Goal: Consume media (video, audio)

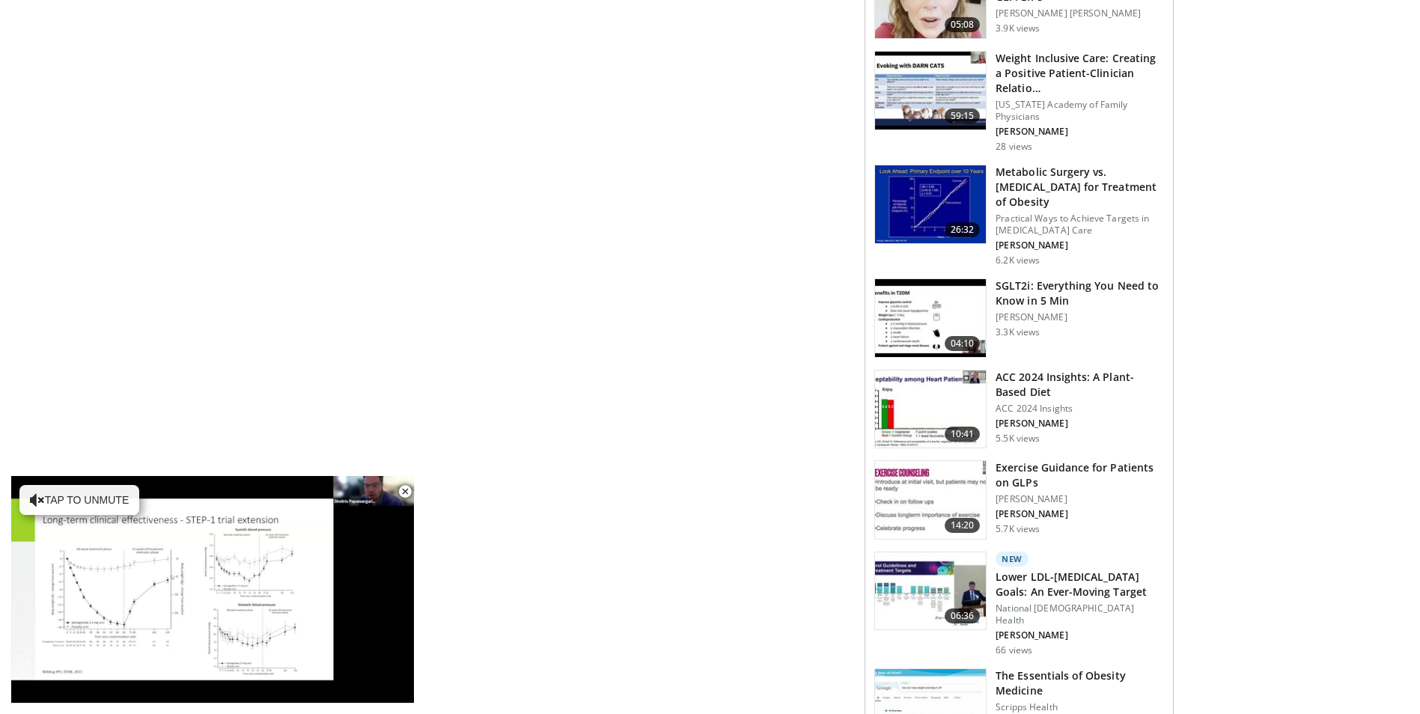
scroll to position [1497, 0]
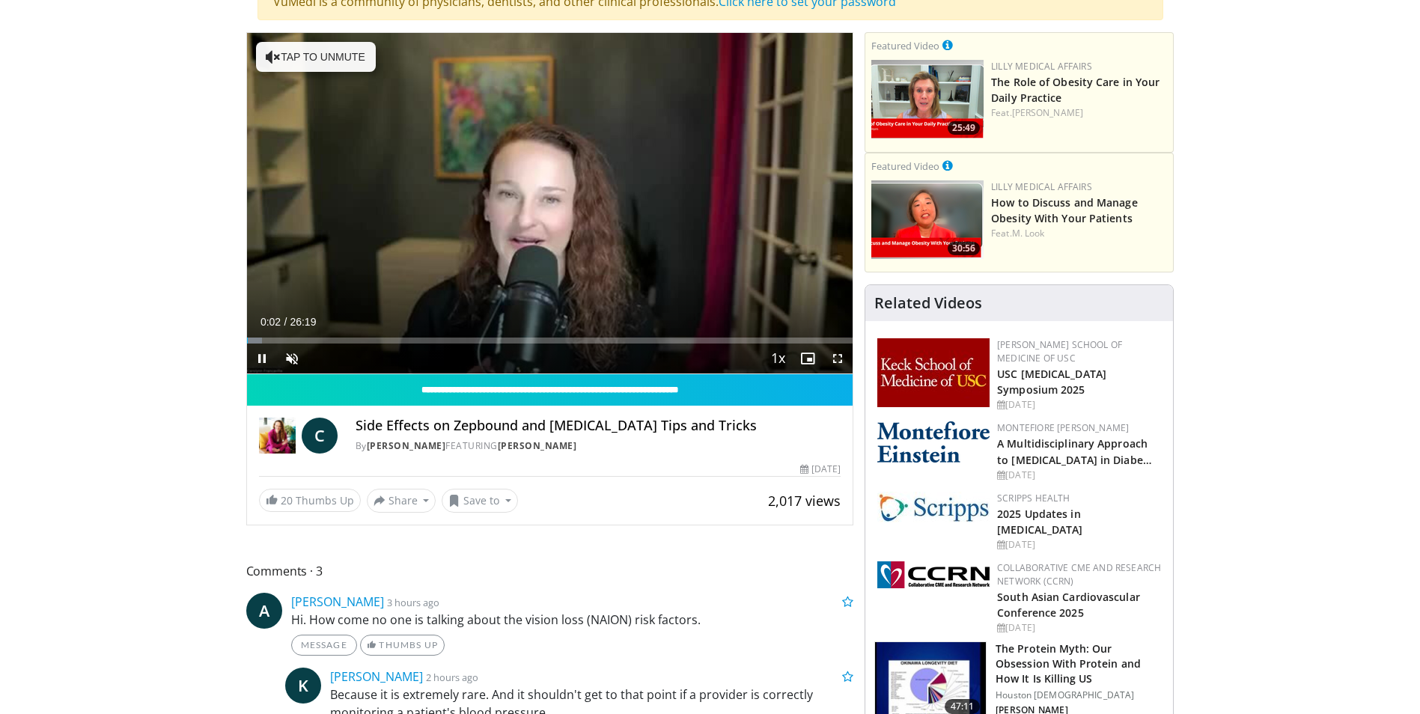
scroll to position [299, 0]
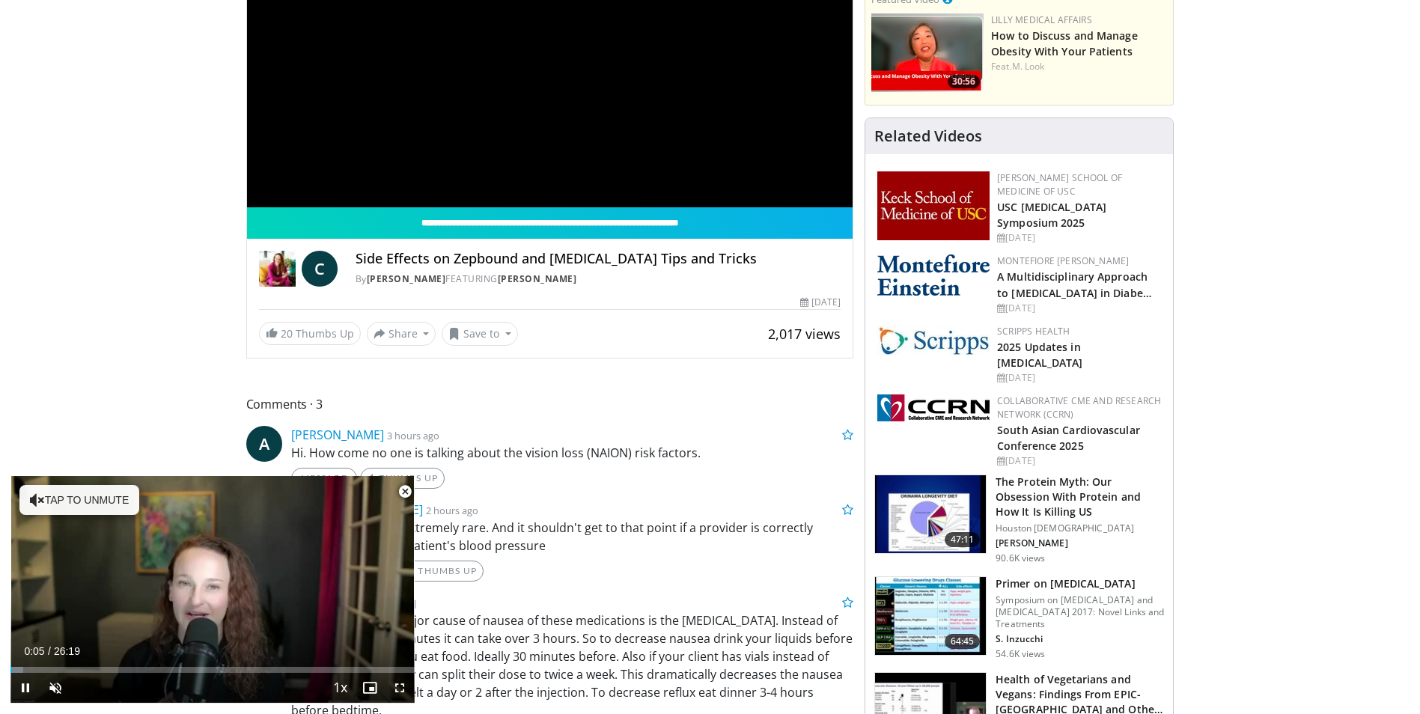
click at [404, 491] on span "Video Player" at bounding box center [405, 492] width 30 height 30
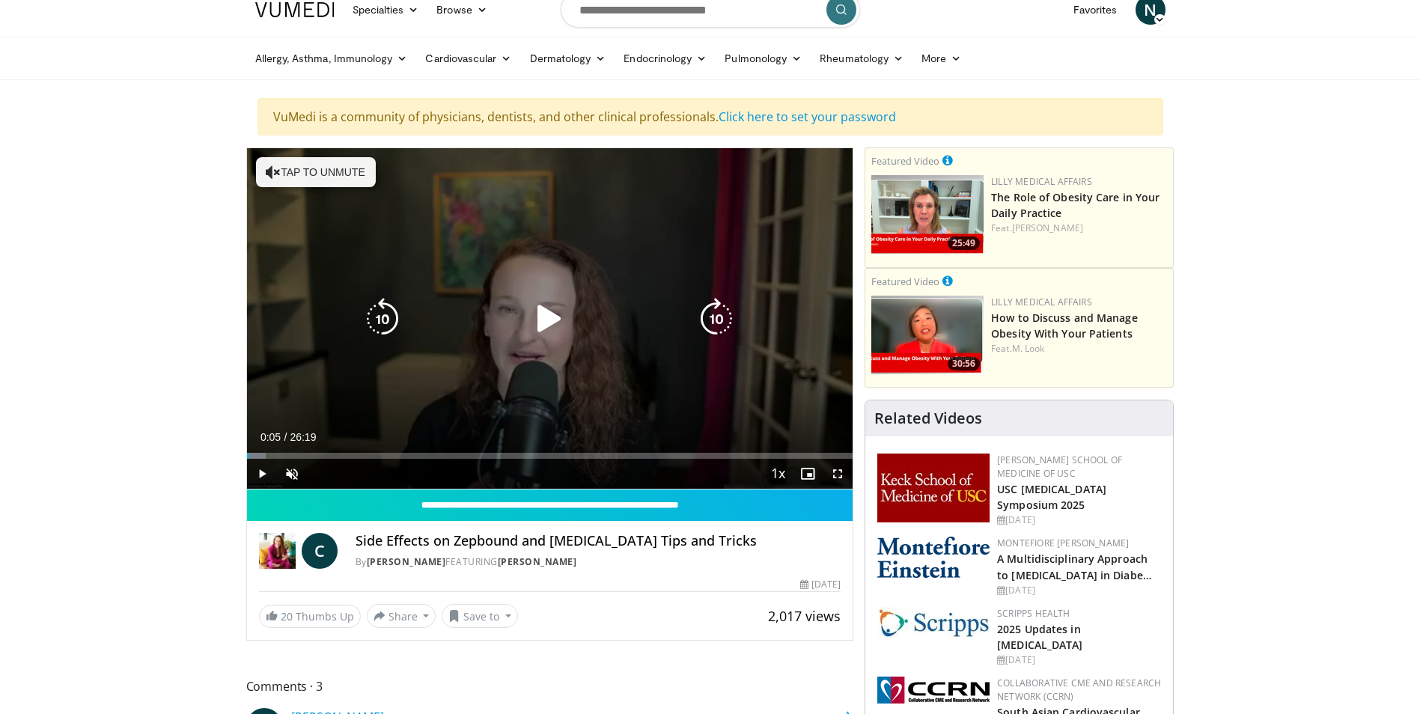
scroll to position [0, 0]
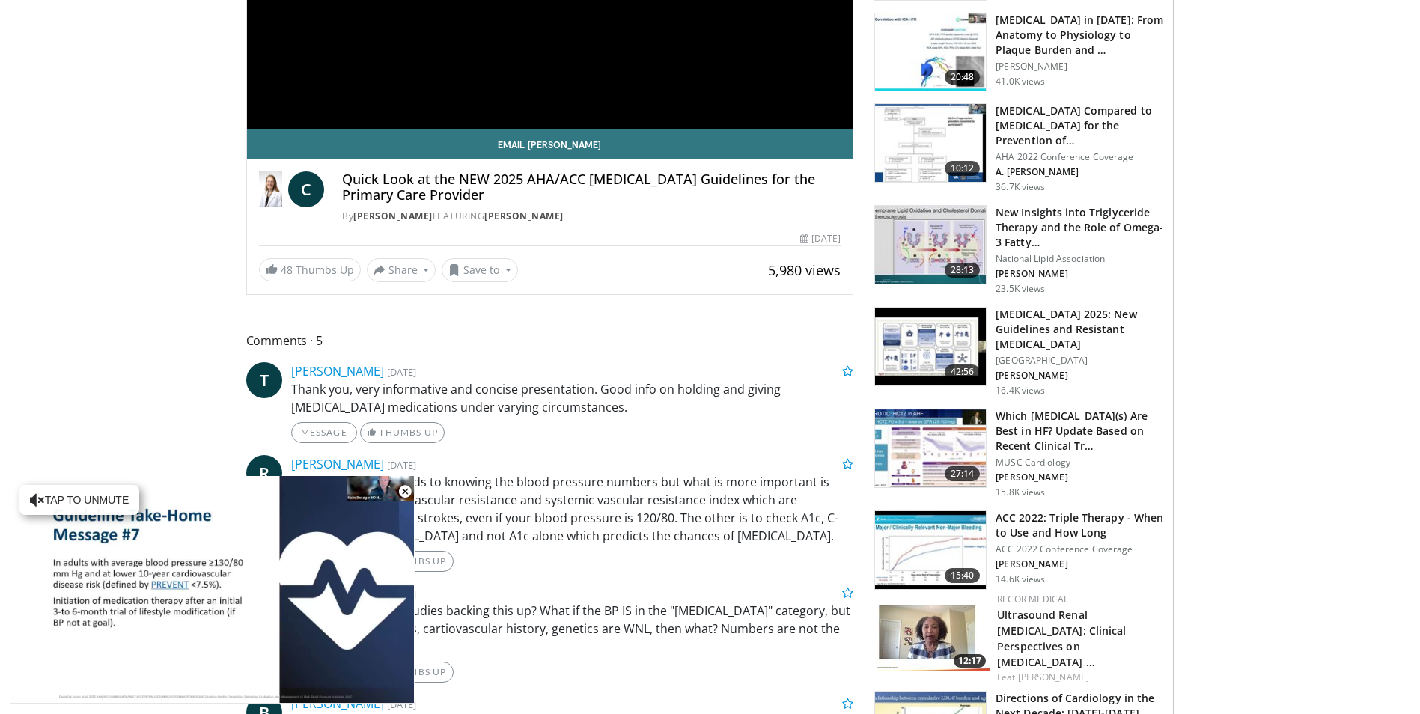
scroll to position [374, 0]
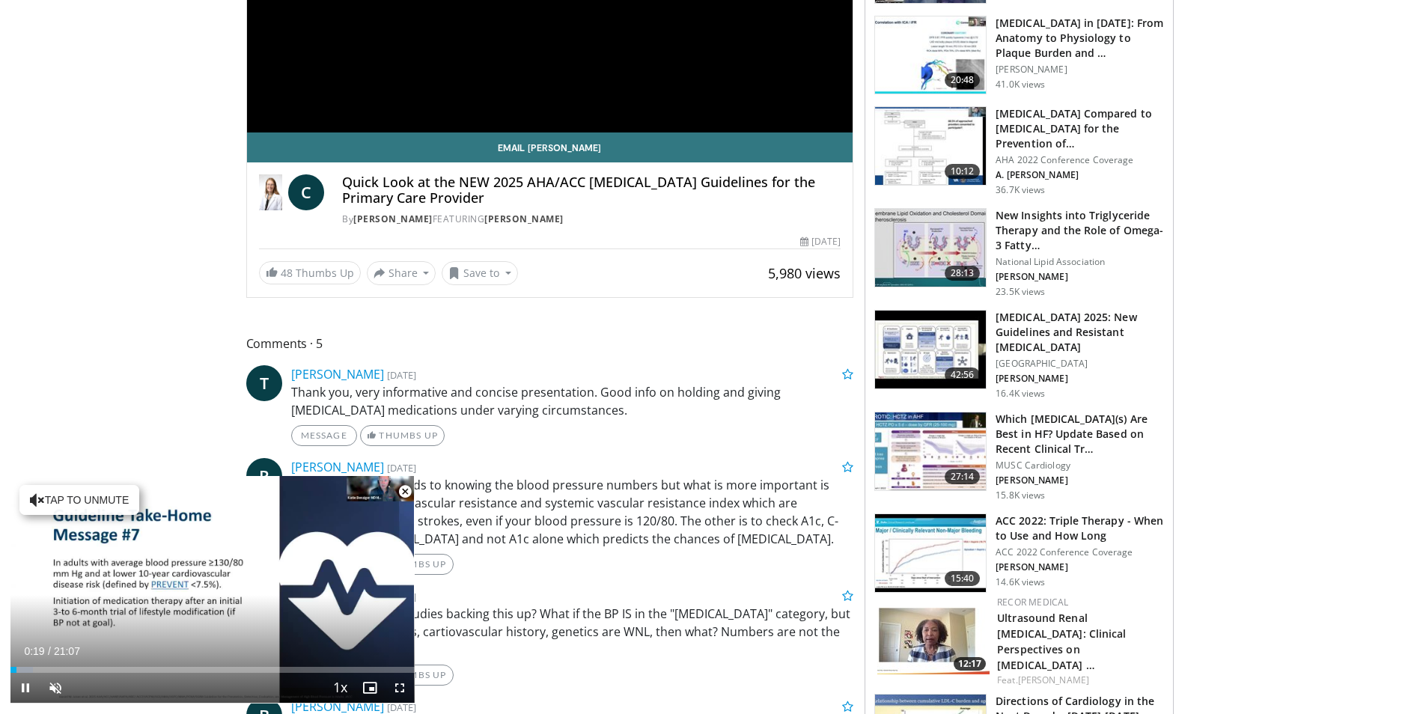
click at [404, 487] on span "Video Player" at bounding box center [405, 492] width 30 height 30
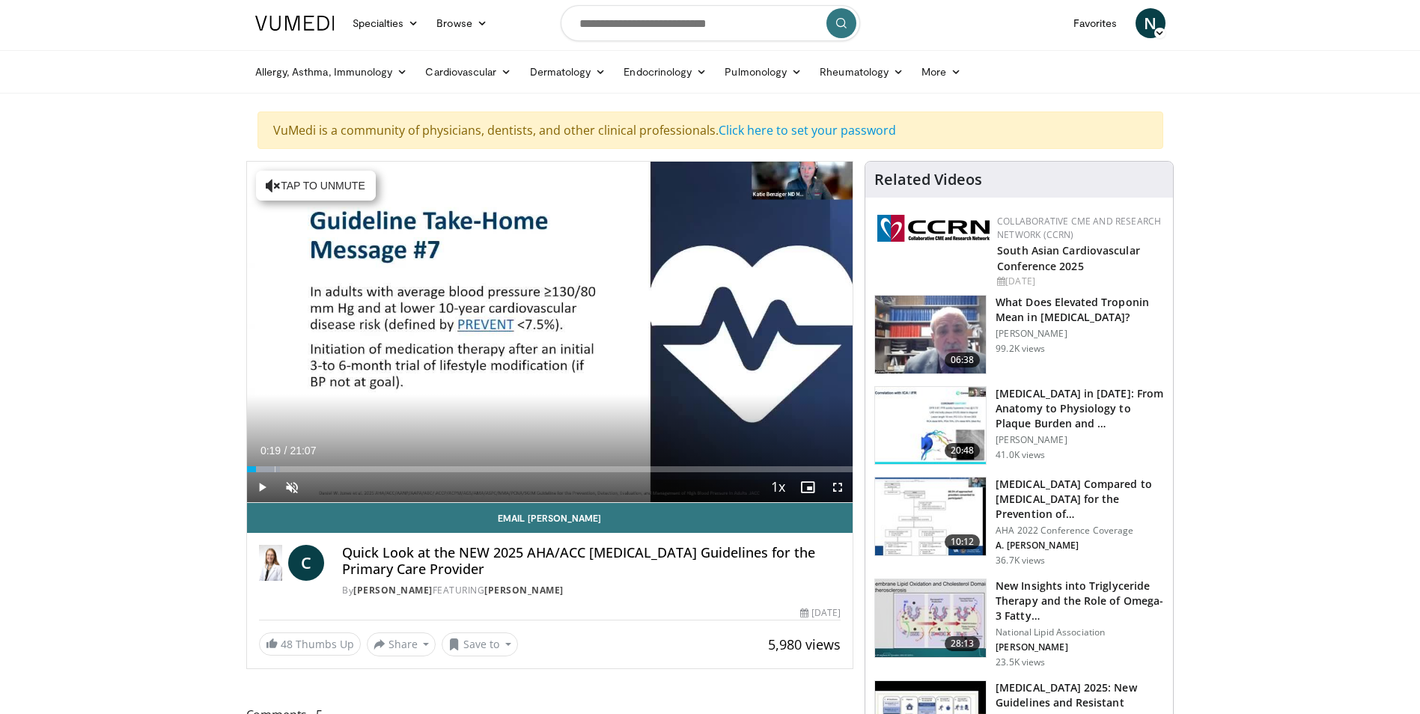
scroll to position [0, 0]
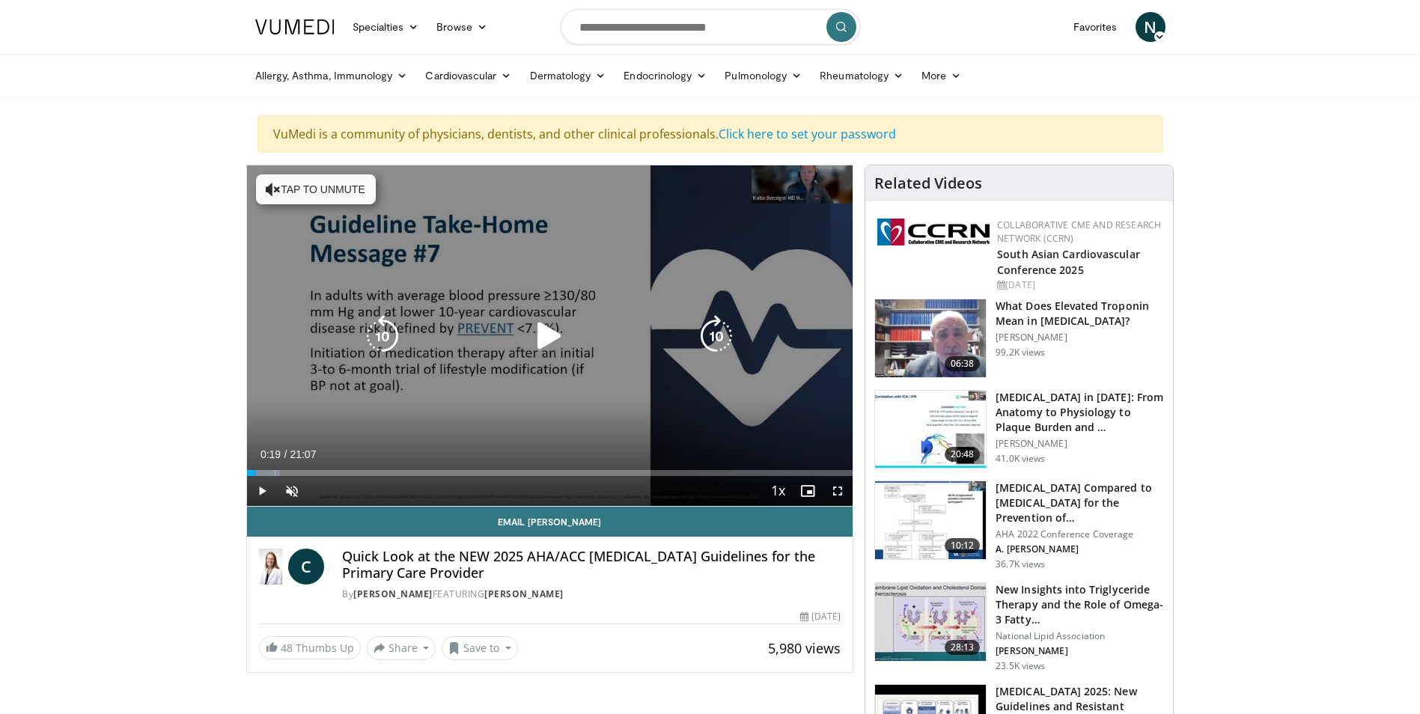
click at [545, 332] on icon "Video Player" at bounding box center [550, 336] width 42 height 42
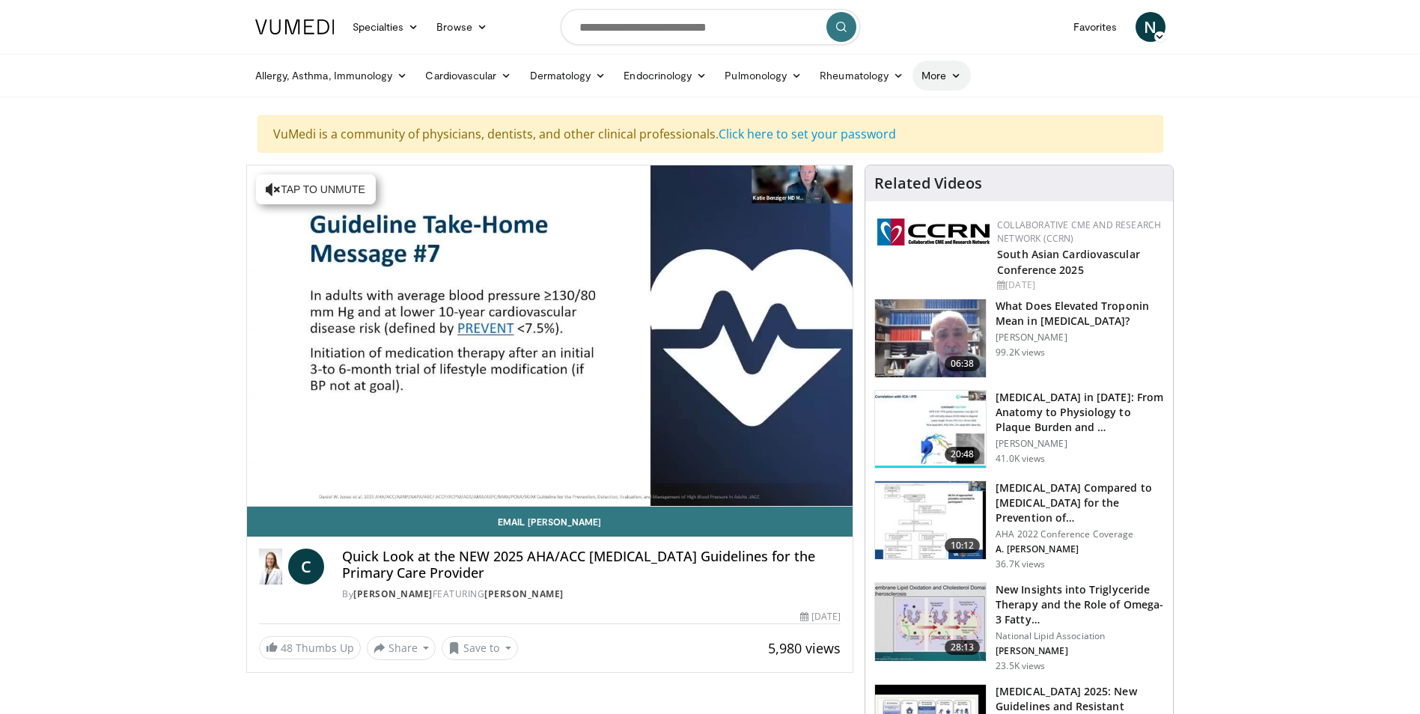
click at [958, 73] on icon at bounding box center [956, 75] width 10 height 10
